Goal: Find contact information: Find contact information

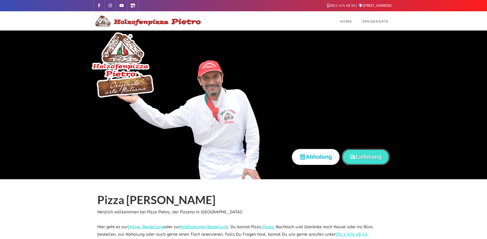
click at [360, 159] on button "Lieferung" at bounding box center [365, 157] width 47 height 16
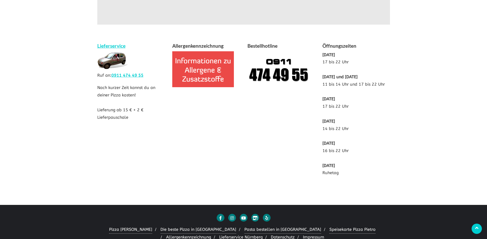
scroll to position [963, 0]
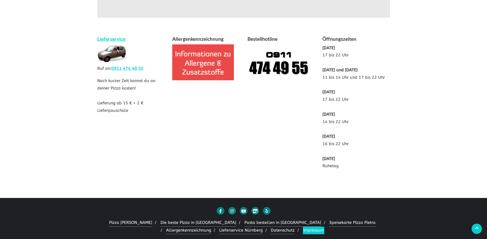
click at [303, 227] on link "Impressum" at bounding box center [313, 231] width 21 height 8
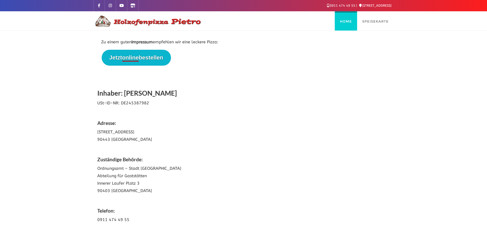
click at [353, 23] on link "Home" at bounding box center [346, 20] width 22 height 19
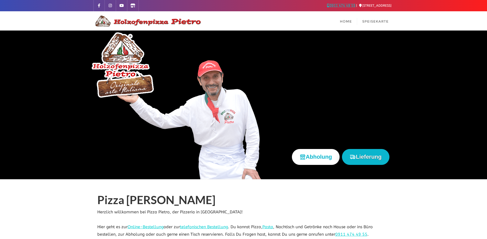
click at [346, 5] on link "0911 474 49 55" at bounding box center [341, 6] width 28 height 4
